Goal: Navigation & Orientation: Find specific page/section

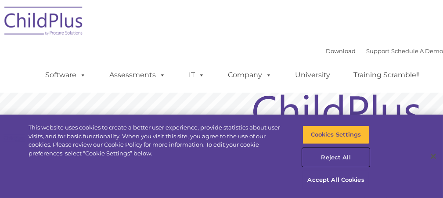
click at [328, 164] on button "Reject All" at bounding box center [335, 157] width 66 height 18
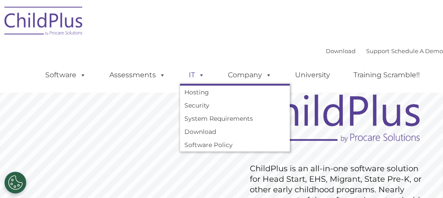
click at [201, 77] on span at bounding box center [200, 75] width 10 height 8
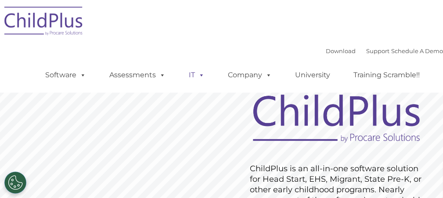
click at [201, 77] on span at bounding box center [200, 75] width 10 height 8
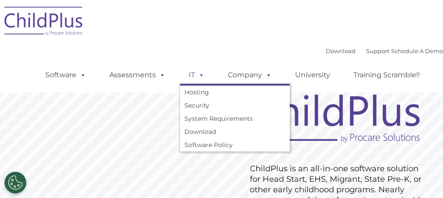
click at [199, 77] on span at bounding box center [200, 75] width 10 height 8
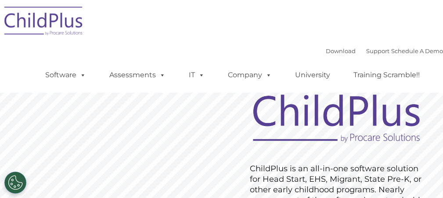
click at [205, 43] on div "Download Support | Schedule A Demo  MENU MENU Software ChildPlus: The original…" at bounding box center [221, 46] width 443 height 93
click at [161, 32] on div "Download Support | Schedule A Demo  MENU MENU Software ChildPlus: The original…" at bounding box center [221, 46] width 443 height 93
click at [244, 45] on div "Download Support | Schedule A Demo  MENU MENU Software ChildPlus: The original…" at bounding box center [235, 68] width 415 height 48
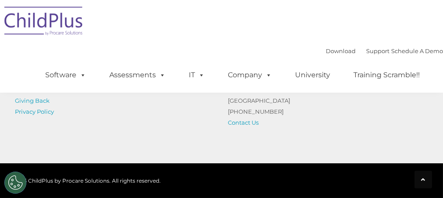
scroll to position [1787, 0]
